Goal: Check status

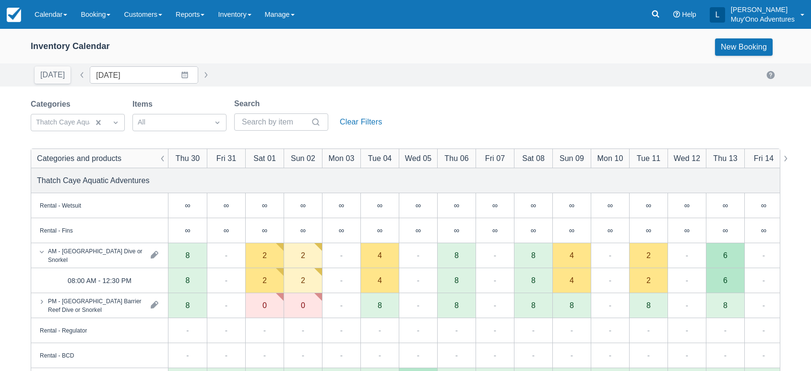
scroll to position [23, 0]
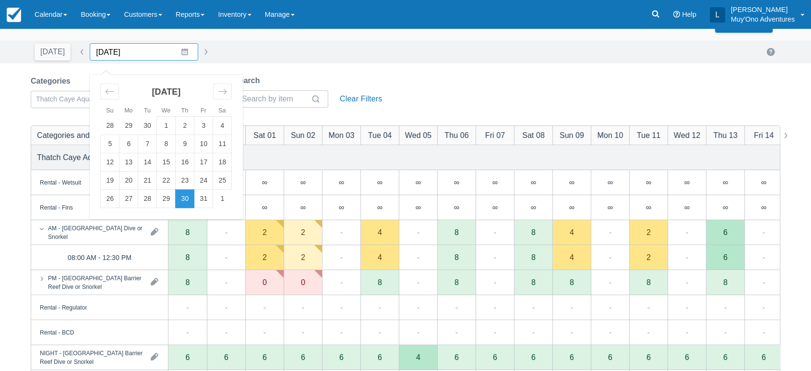
click at [182, 51] on input "[DATE]" at bounding box center [144, 51] width 108 height 17
click at [205, 125] on td "3" at bounding box center [203, 126] width 19 height 18
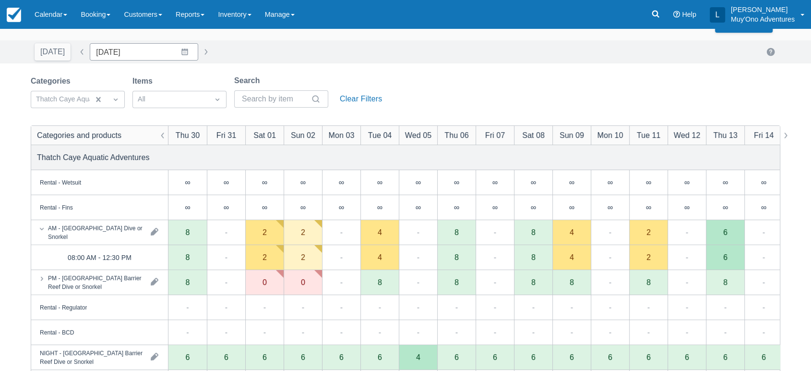
type input "[DATE]"
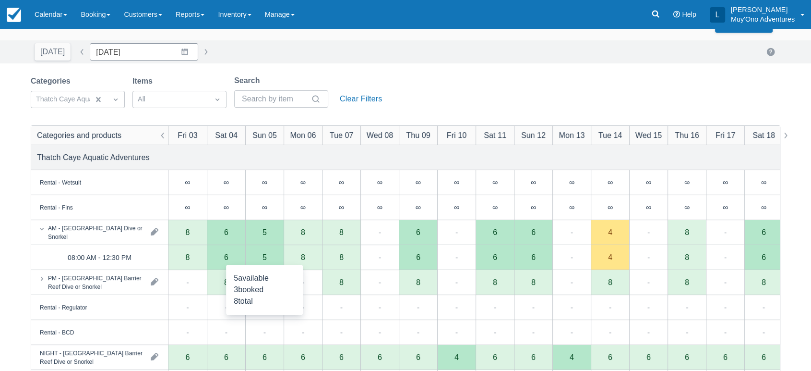
click at [261, 259] on div "5" at bounding box center [264, 257] width 38 height 25
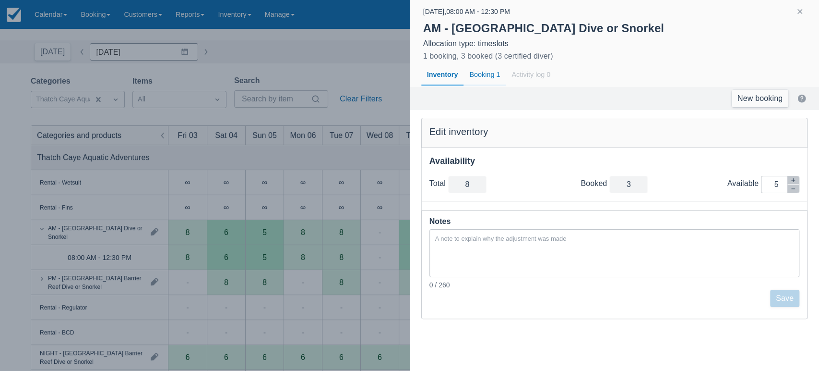
click at [484, 79] on div "Booking 1" at bounding box center [485, 75] width 42 height 22
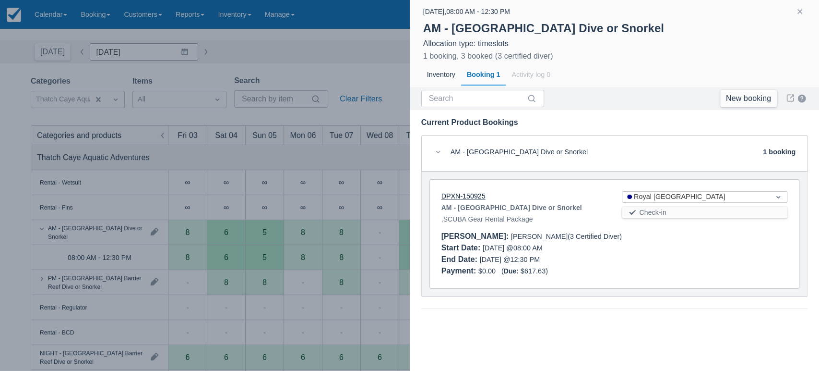
click at [461, 195] on link "DPXN-150925" at bounding box center [464, 196] width 44 height 8
click at [354, 178] on div at bounding box center [409, 185] width 819 height 371
